Goal: Task Accomplishment & Management: Use online tool/utility

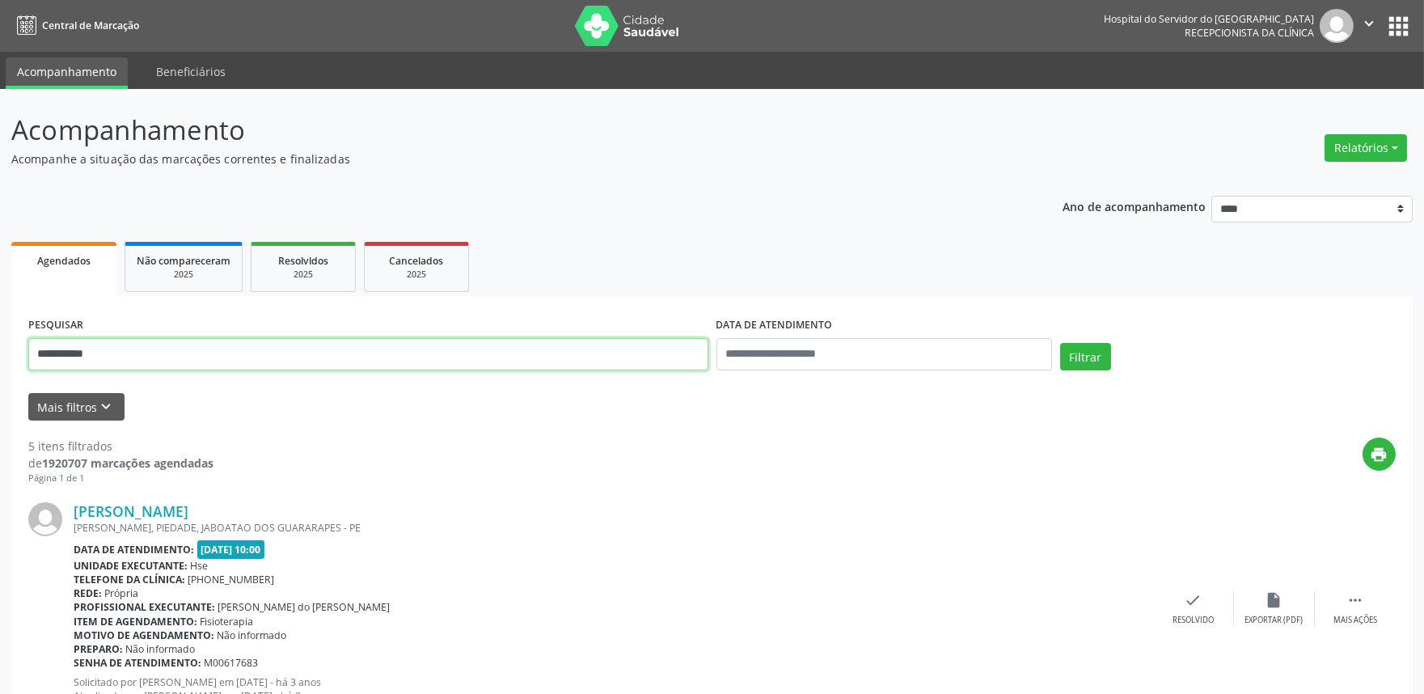
drag, startPoint x: 171, startPoint y: 357, endPoint x: 0, endPoint y: 324, distance: 174.5
click at [1394, 146] on button "Relatórios" at bounding box center [1366, 147] width 82 height 27
click at [1315, 181] on link "Agendamentos" at bounding box center [1320, 182] width 174 height 23
select select "*"
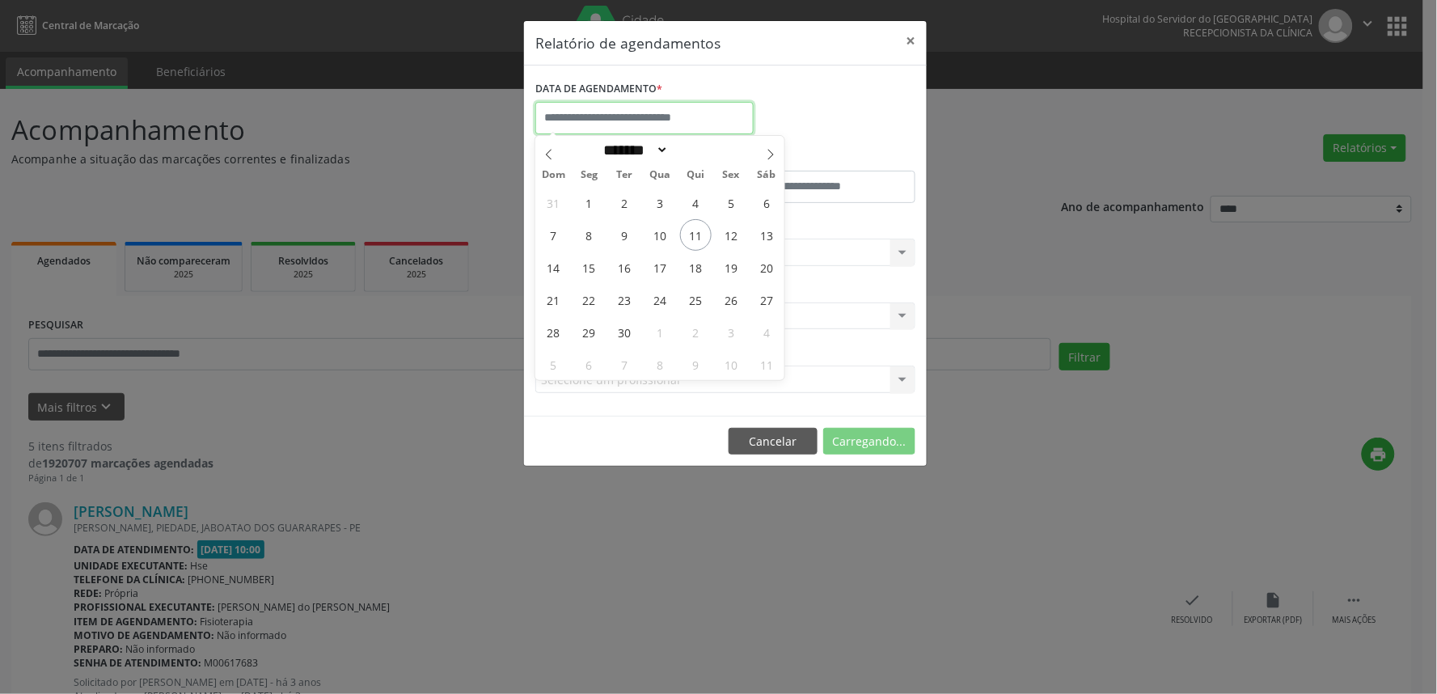
click at [660, 125] on input "text" at bounding box center [644, 118] width 218 height 32
click at [587, 264] on span "15" at bounding box center [589, 268] width 32 height 32
type input "**********"
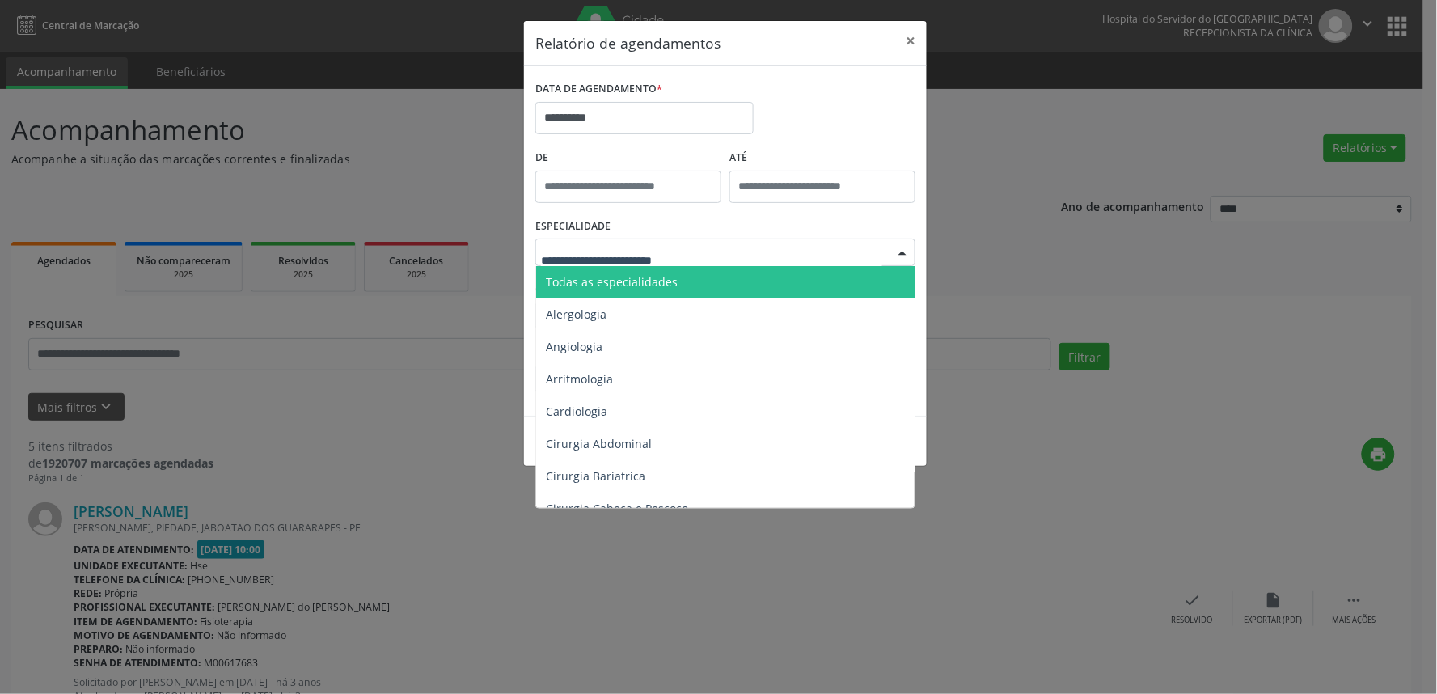
click at [649, 274] on span "Todas as especialidades" at bounding box center [612, 281] width 132 height 15
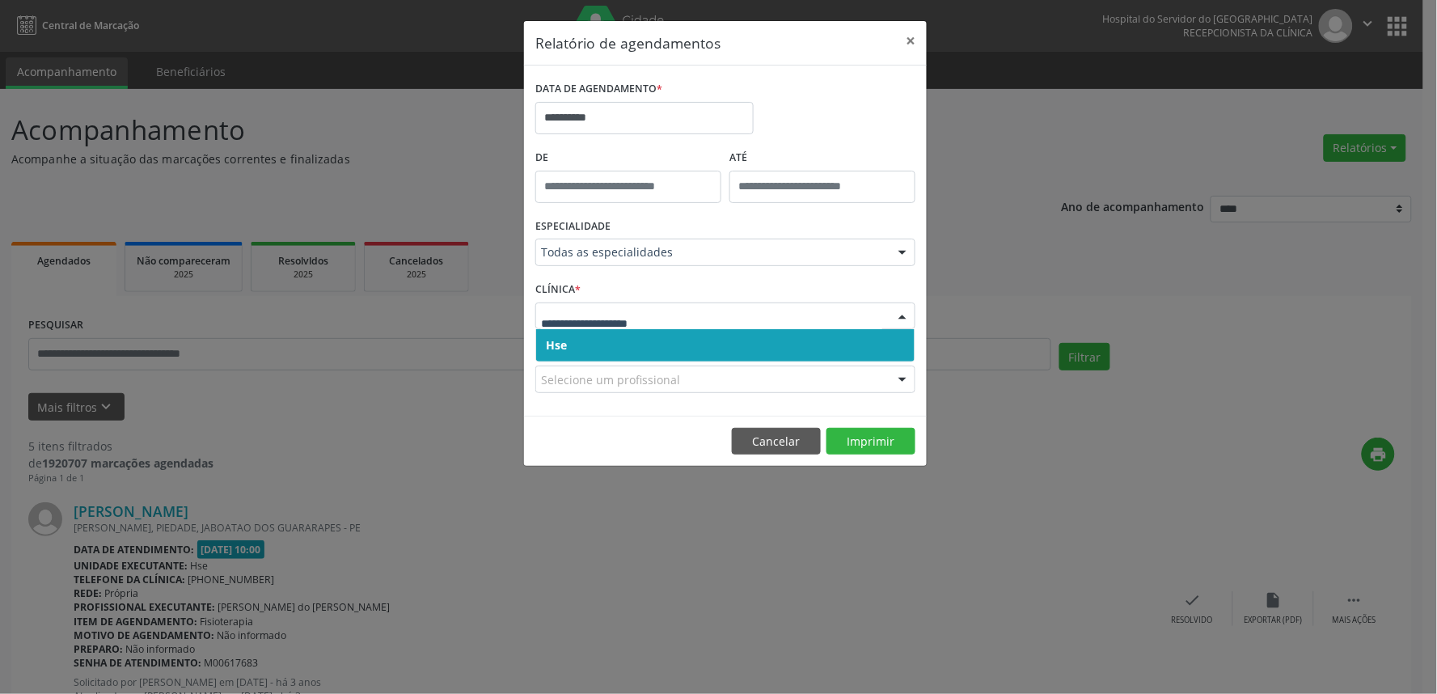
click at [679, 337] on span "Hse" at bounding box center [725, 345] width 379 height 32
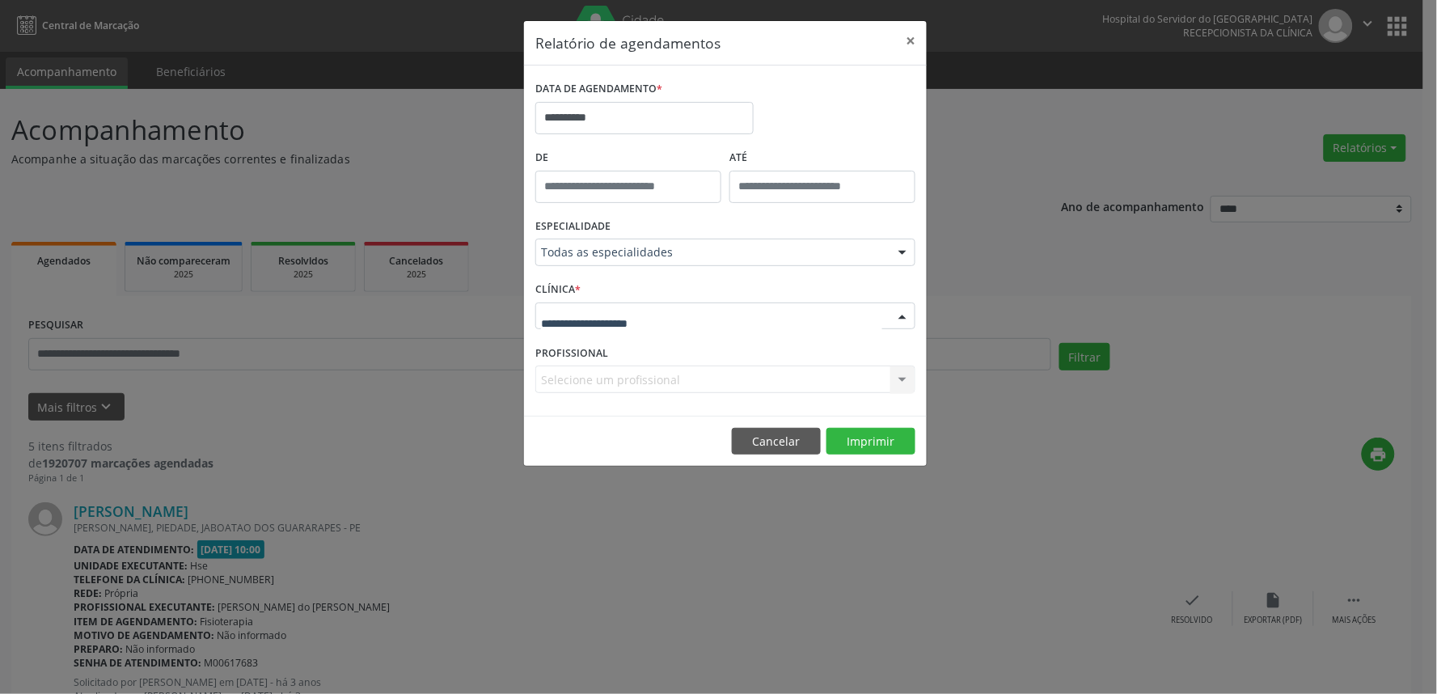
click at [666, 317] on div at bounding box center [725, 315] width 380 height 27
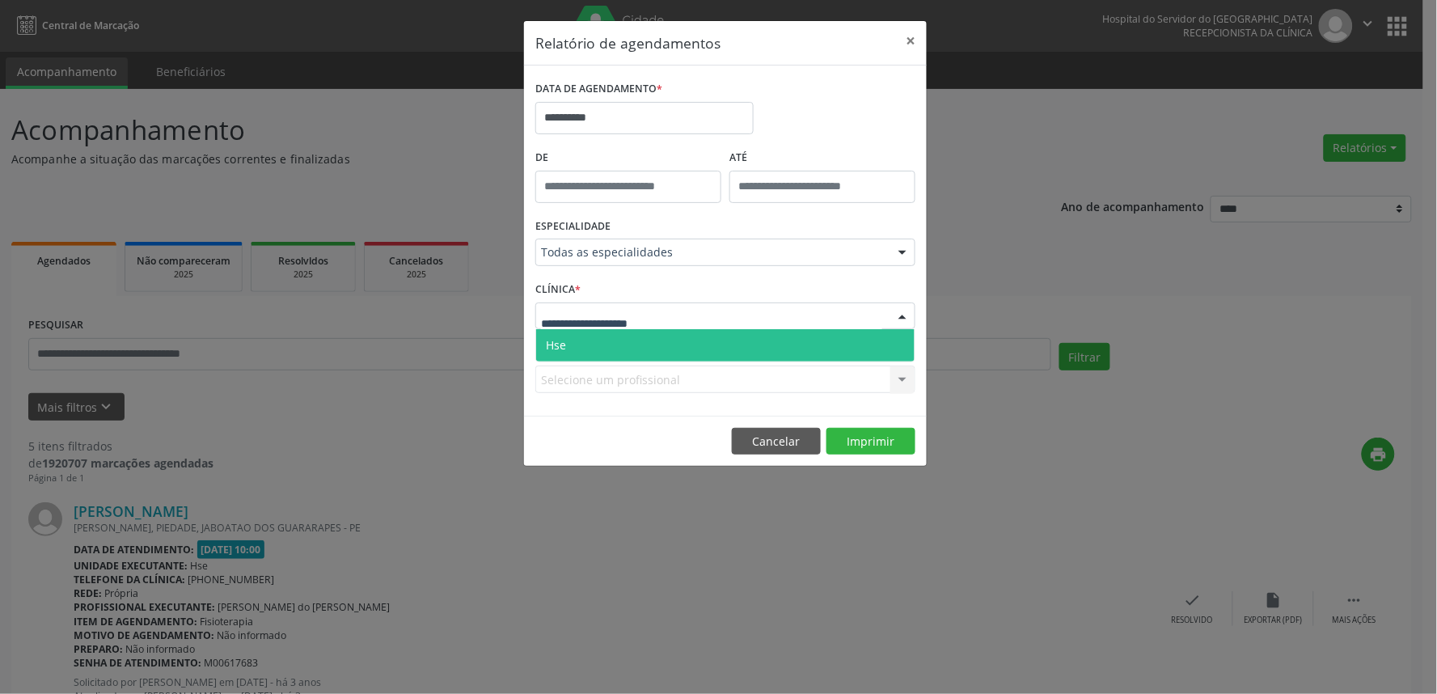
click at [666, 349] on span "Hse" at bounding box center [725, 345] width 379 height 32
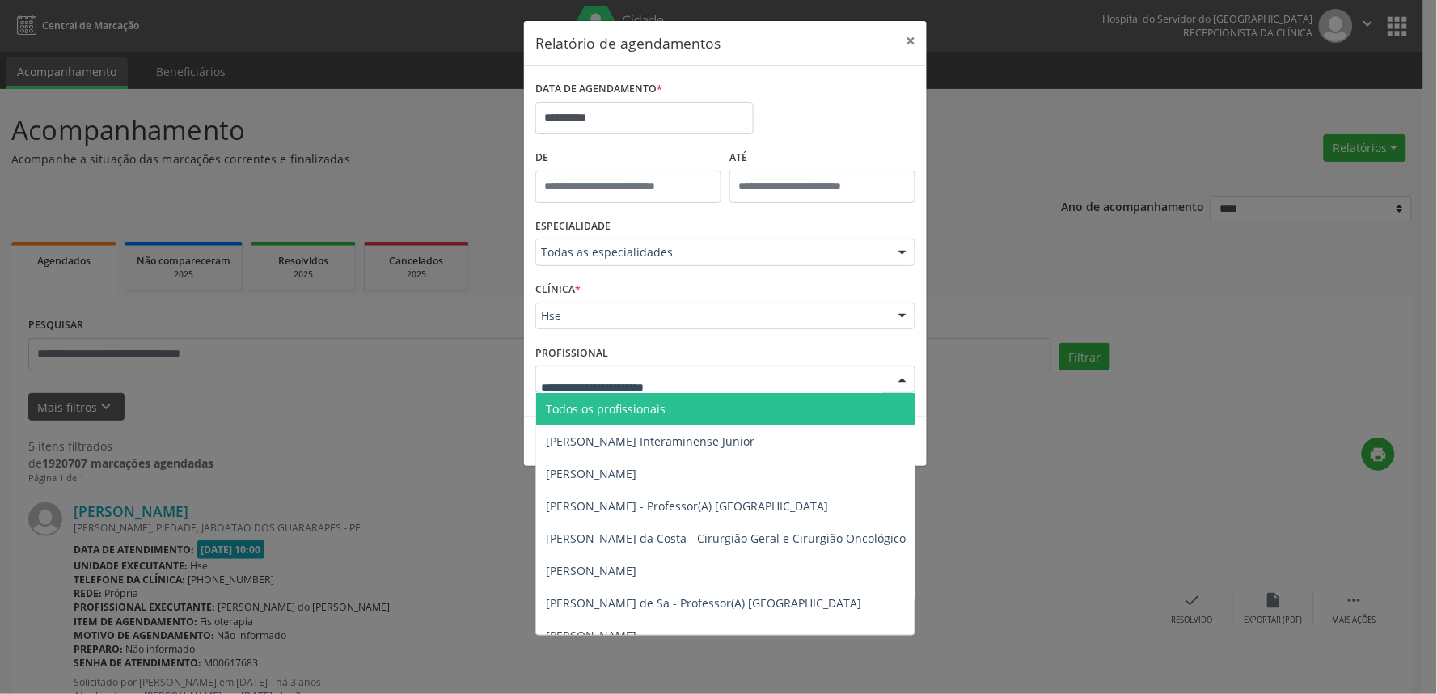
click at [685, 381] on div at bounding box center [725, 379] width 380 height 27
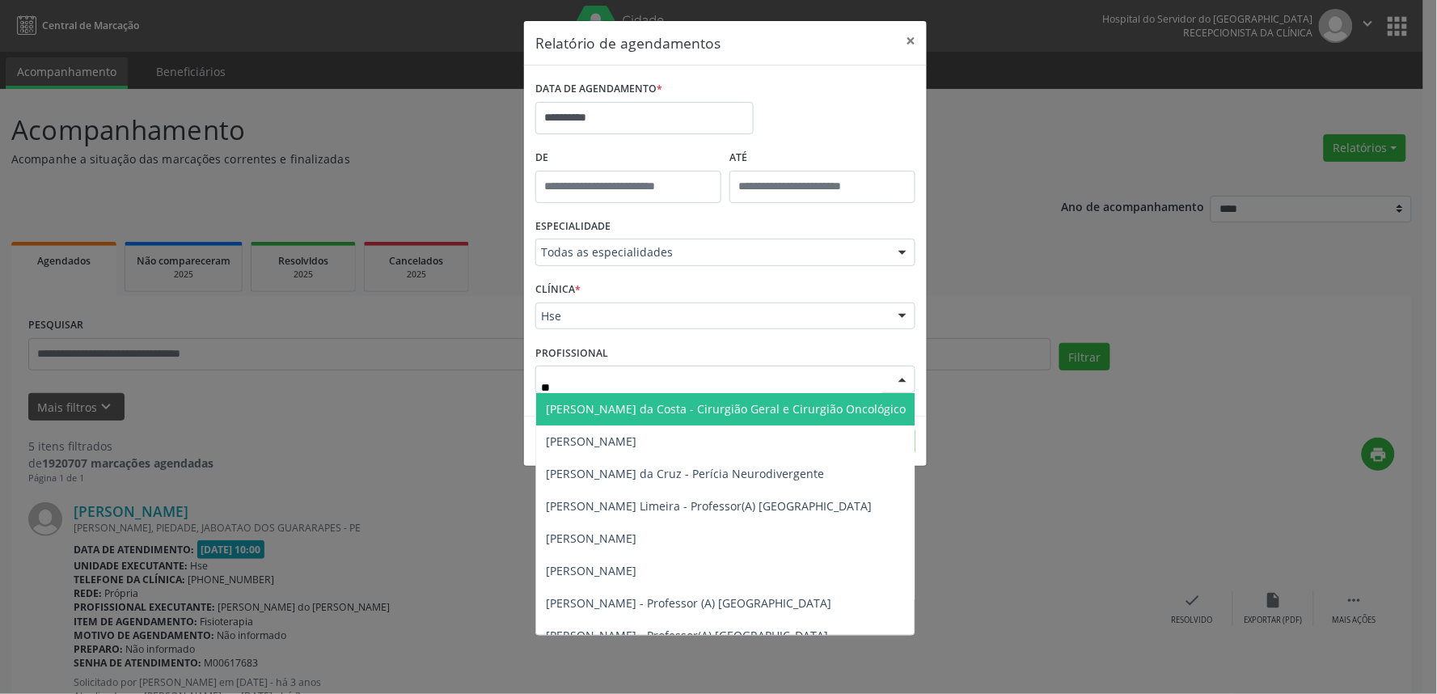
type input "***"
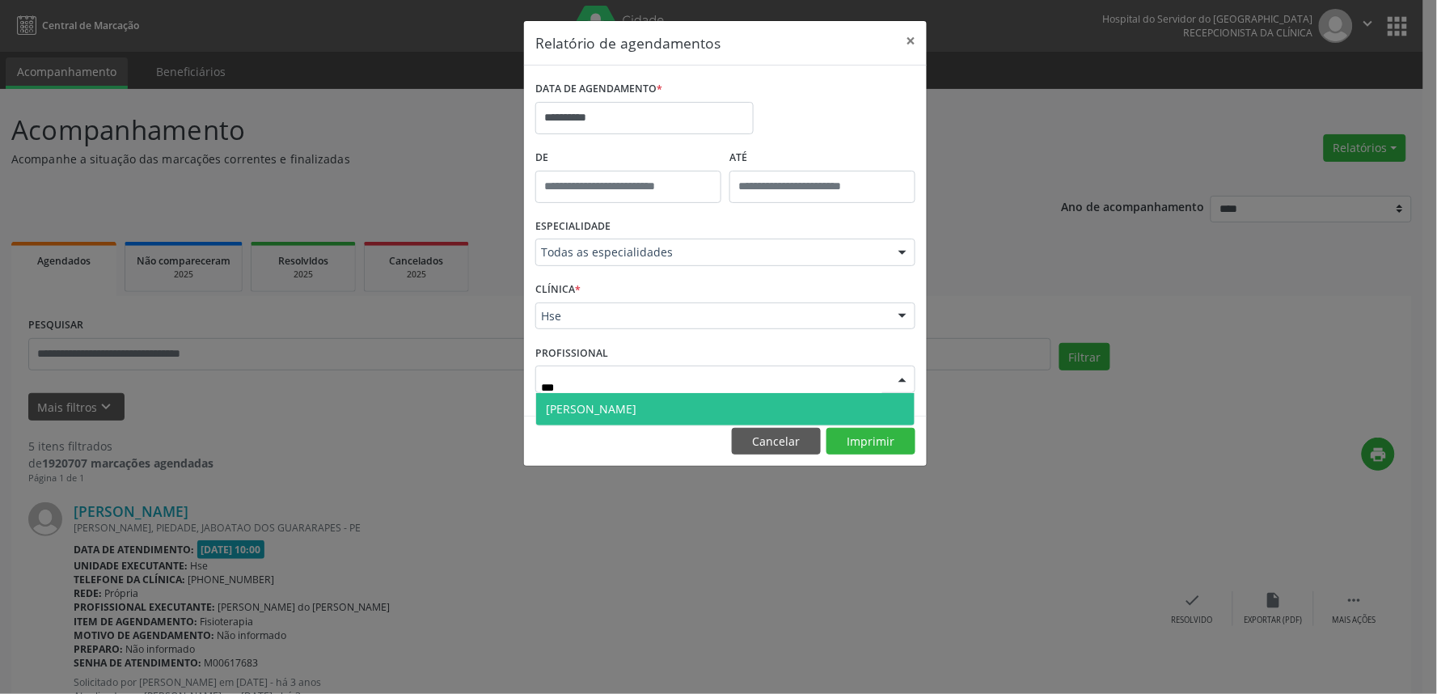
click at [593, 416] on span "[PERSON_NAME]" at bounding box center [591, 408] width 91 height 15
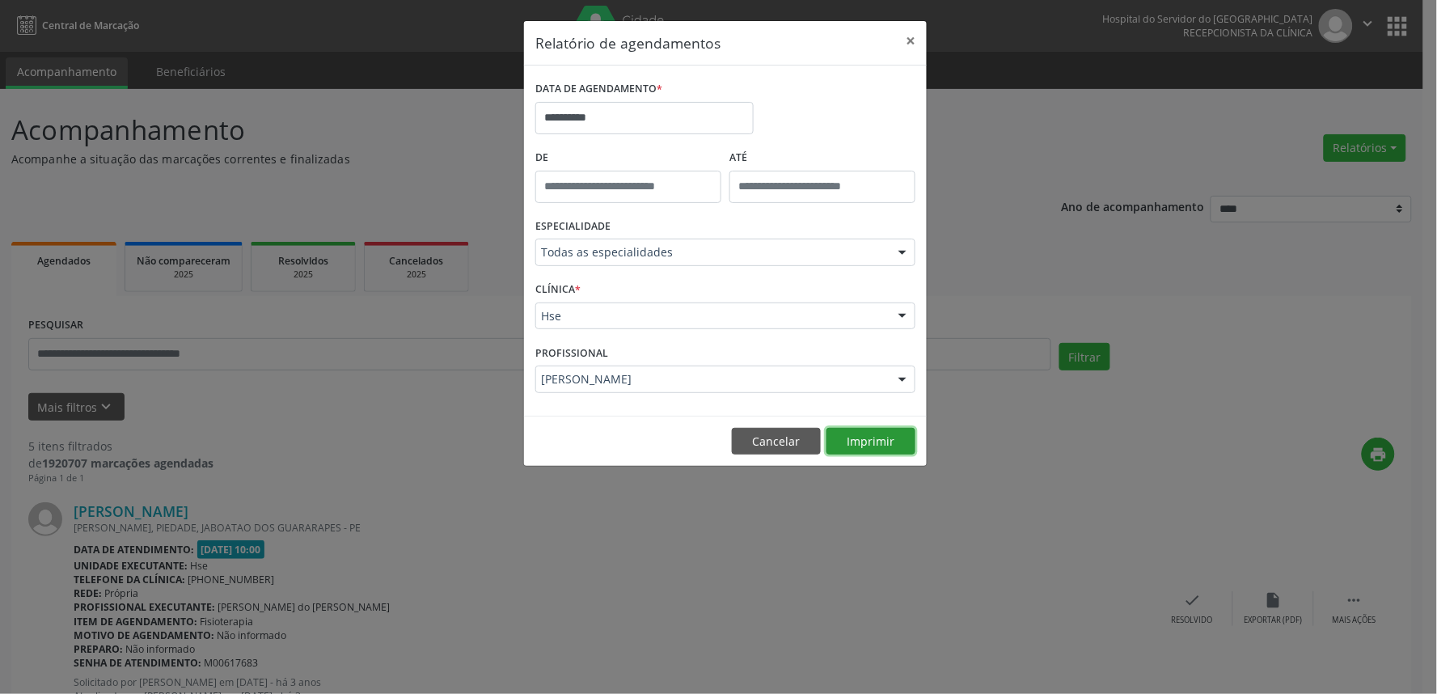
click at [906, 443] on button "Imprimir" at bounding box center [871, 441] width 89 height 27
click at [906, 49] on button "×" at bounding box center [911, 41] width 32 height 40
